Goal: Task Accomplishment & Management: Manage account settings

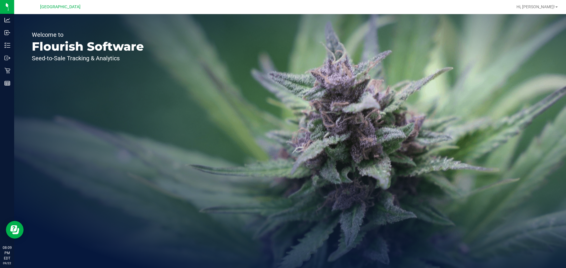
click at [551, 10] on div "Hi, [PERSON_NAME]!" at bounding box center [537, 7] width 46 height 10
click at [550, 6] on span "Hi, [PERSON_NAME]!" at bounding box center [535, 6] width 38 height 5
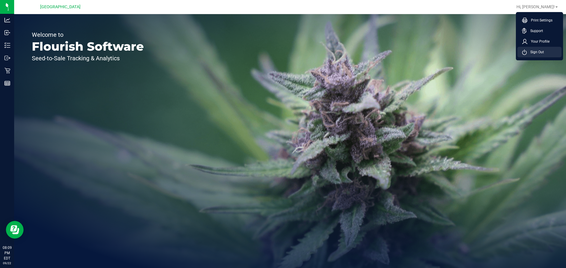
click at [543, 52] on span "Sign Out" at bounding box center [534, 52] width 17 height 6
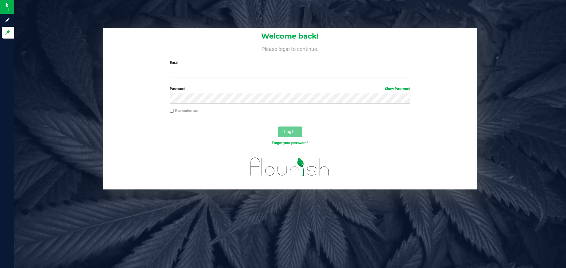
click at [178, 70] on input "Email" at bounding box center [290, 72] width 240 height 11
type input "pburridge@liveparallel.com"
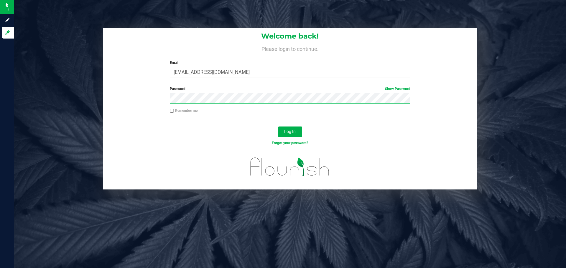
click at [278, 127] on button "Log In" at bounding box center [290, 132] width 24 height 11
